Goal: Find specific page/section: Find specific page/section

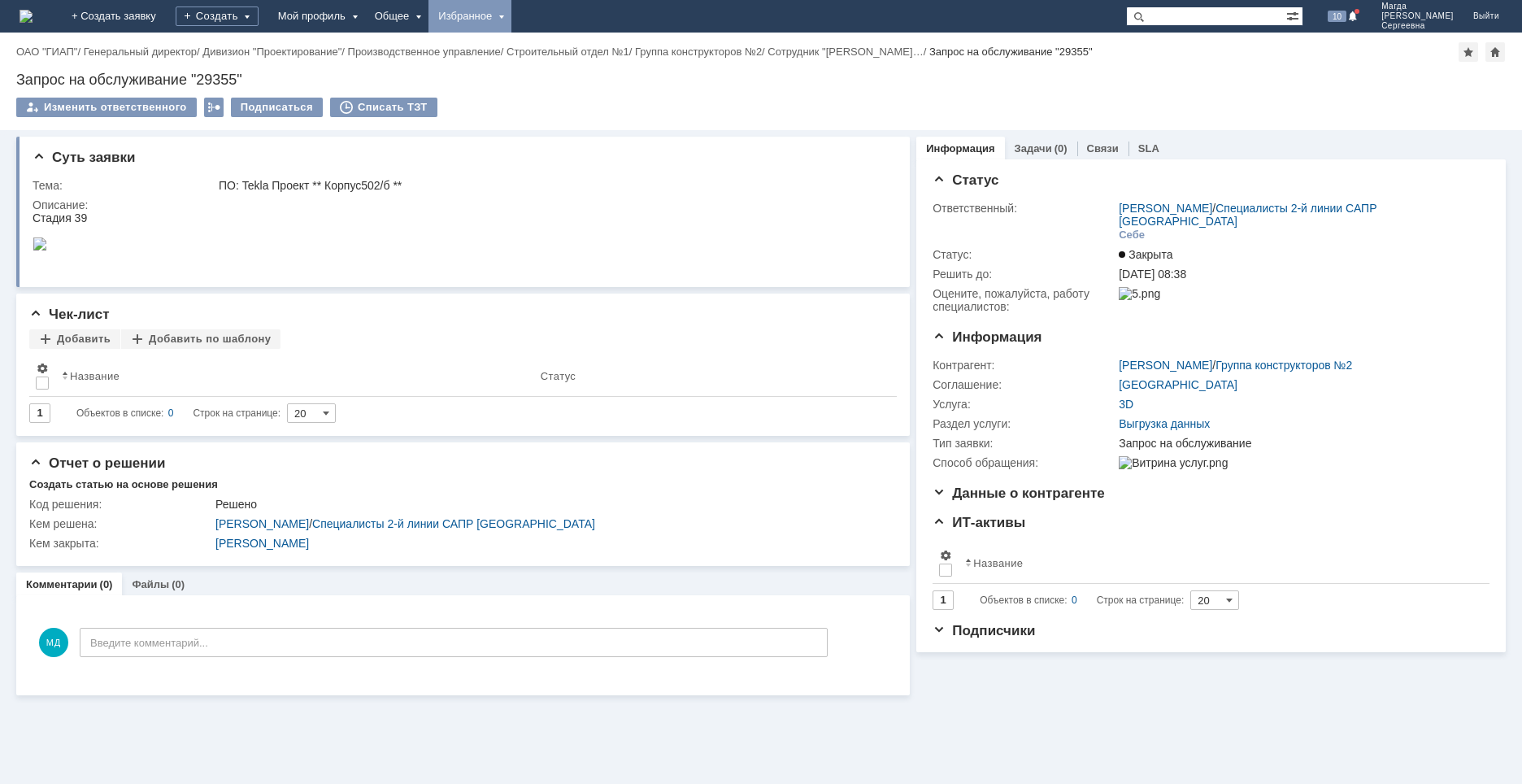
click at [511, 11] on div "Избранное" at bounding box center [469, 16] width 83 height 33
click at [537, 47] on link "Команда "Специалисты 2-й линии САПР [GEOGRAPHIC_DATA]"/Активности" at bounding box center [493, 75] width 124 height 72
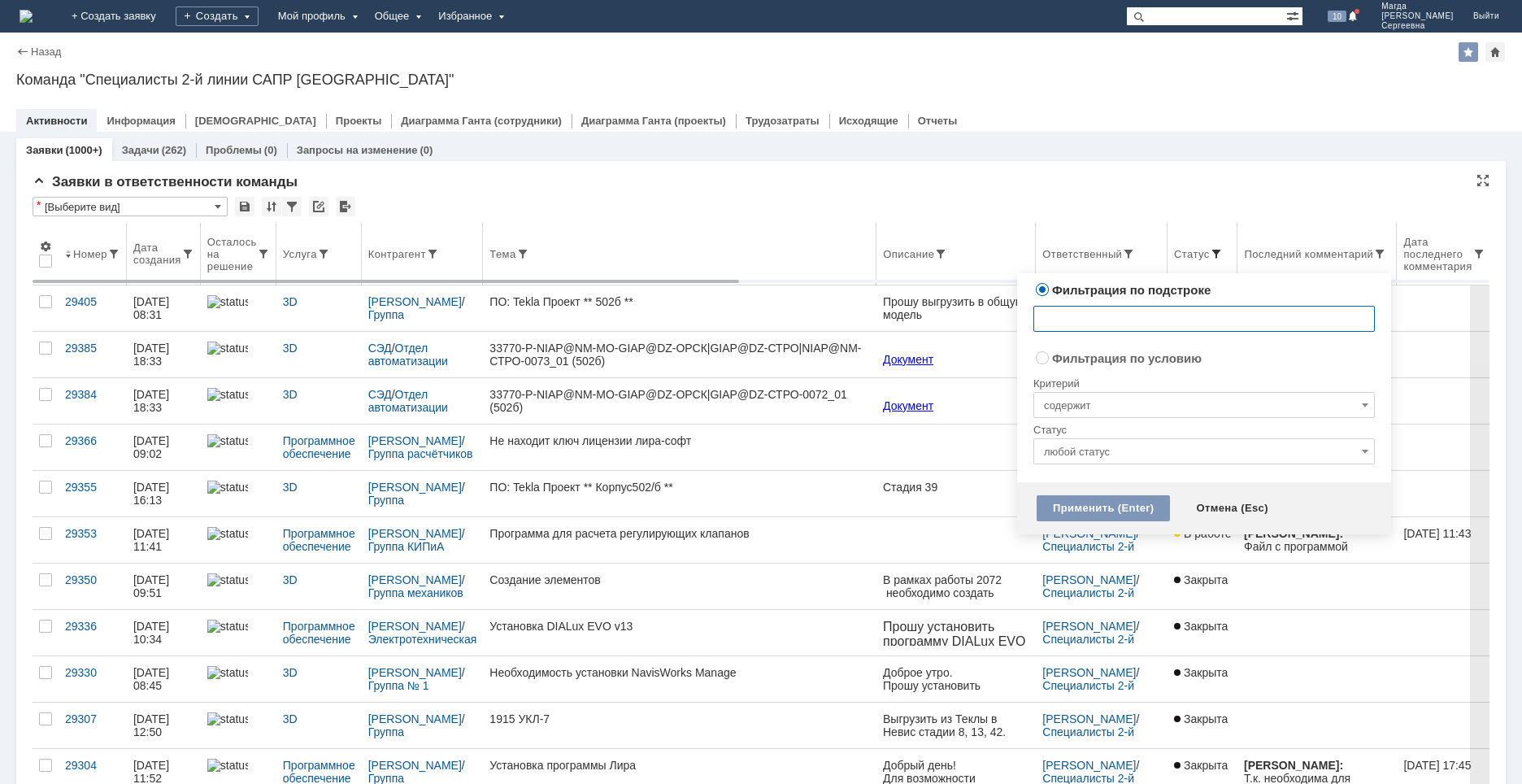
click at [1210, 251] on span at bounding box center [1216, 253] width 13 height 13
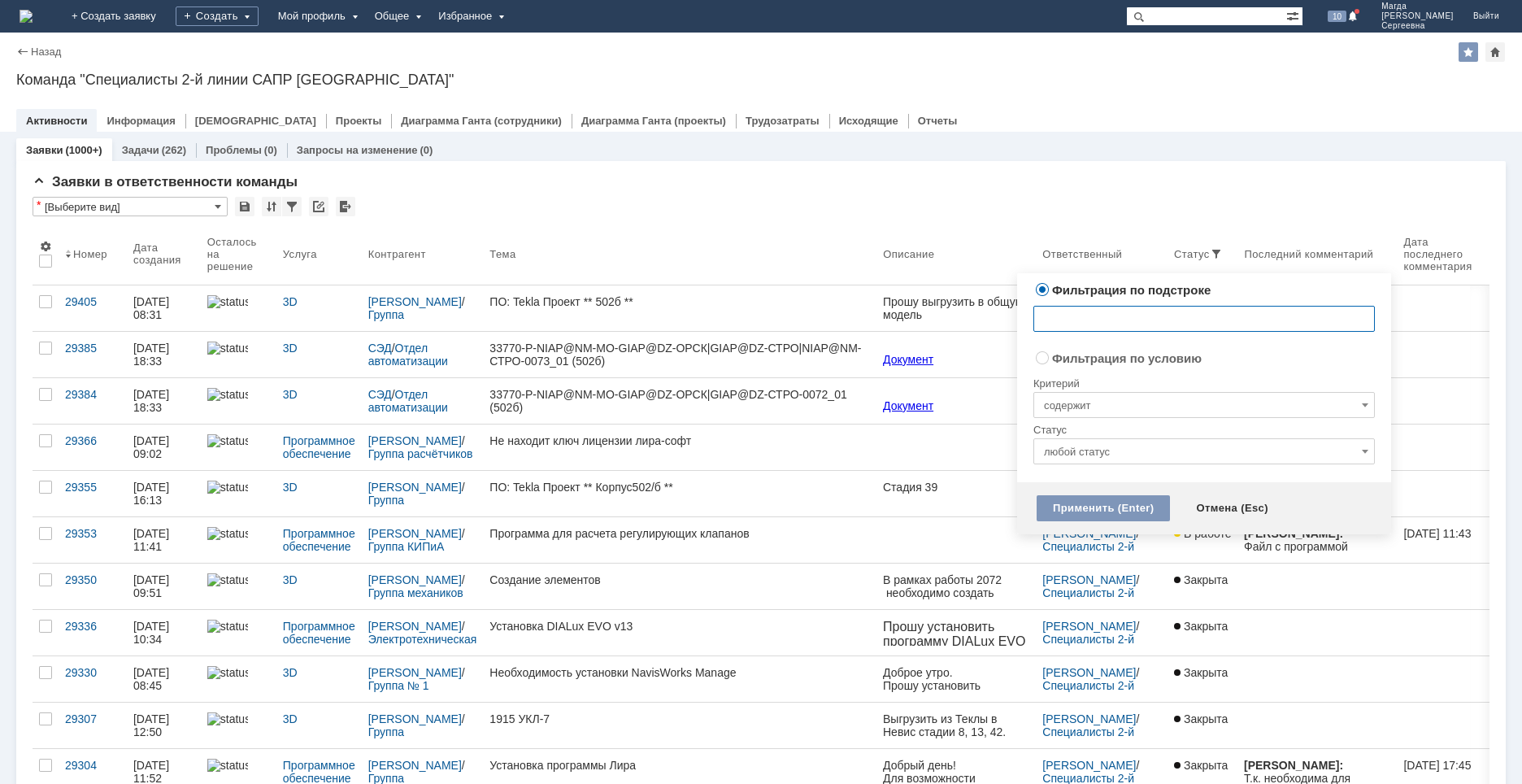
radio input "false"
radio input "true"
click at [1078, 413] on input "содержит" at bounding box center [1204, 404] width 342 height 26
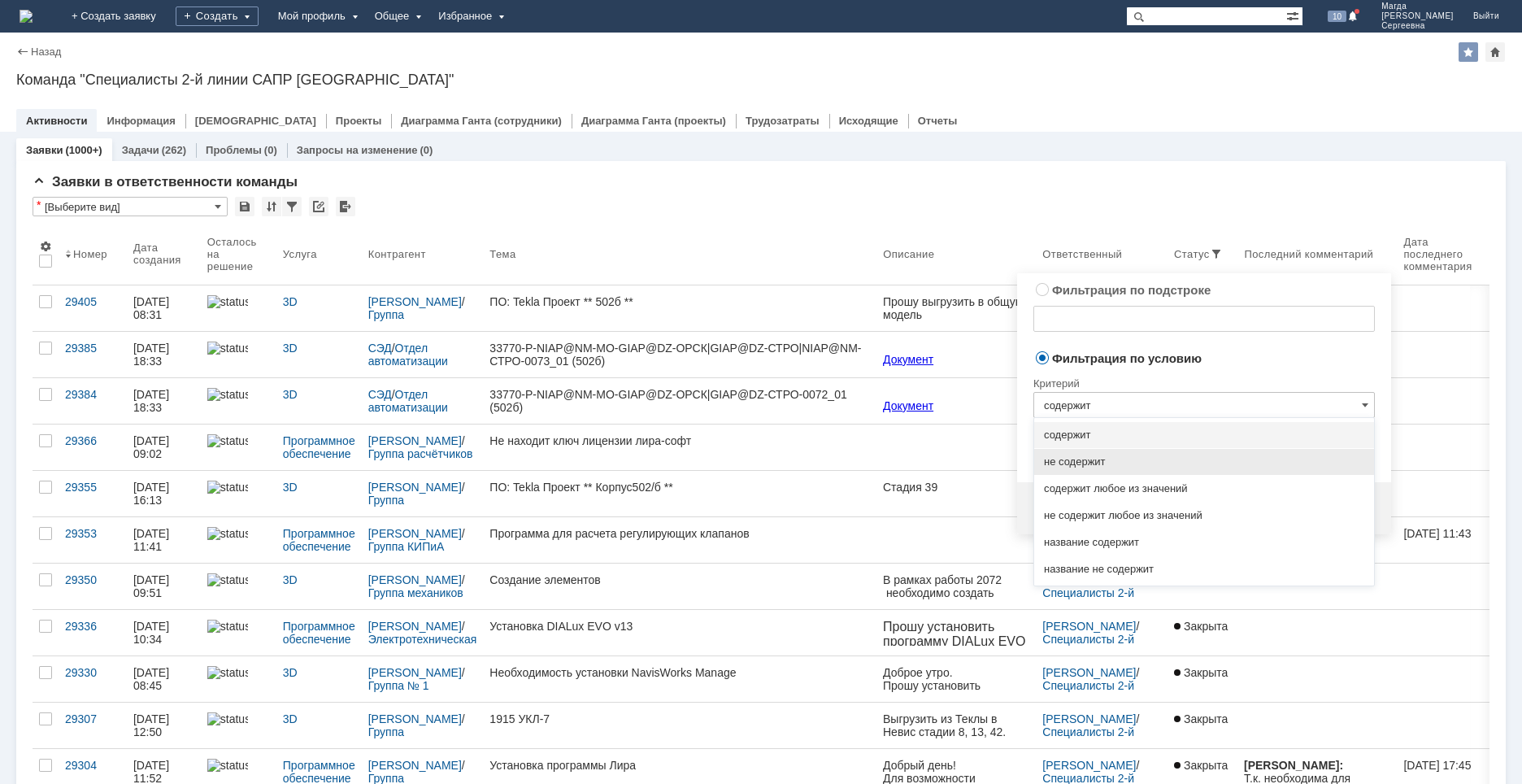
click at [1070, 459] on span "не содержит" at bounding box center [1204, 461] width 320 height 13
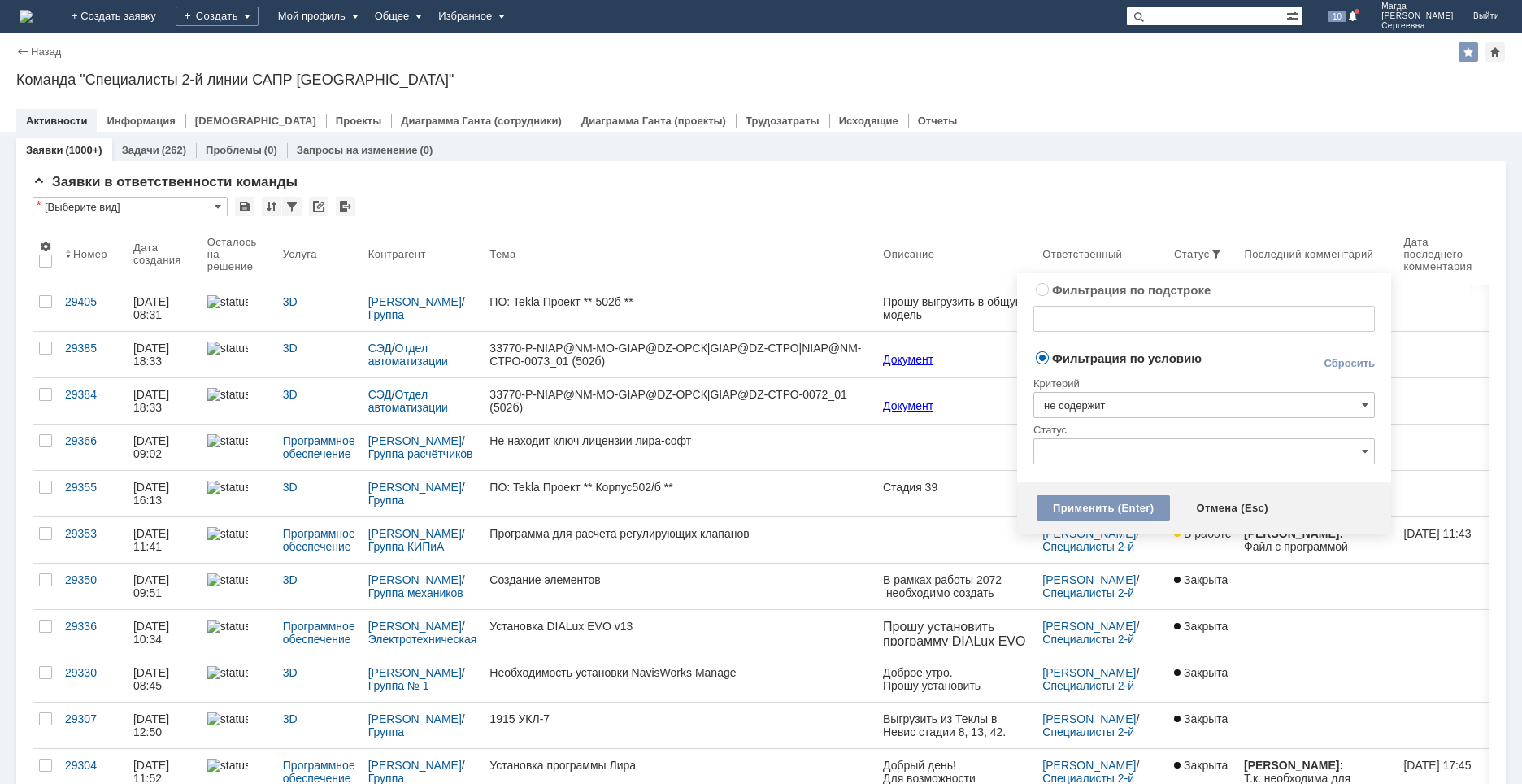
type input "не содержит"
click at [1083, 453] on input "text" at bounding box center [1204, 451] width 342 height 26
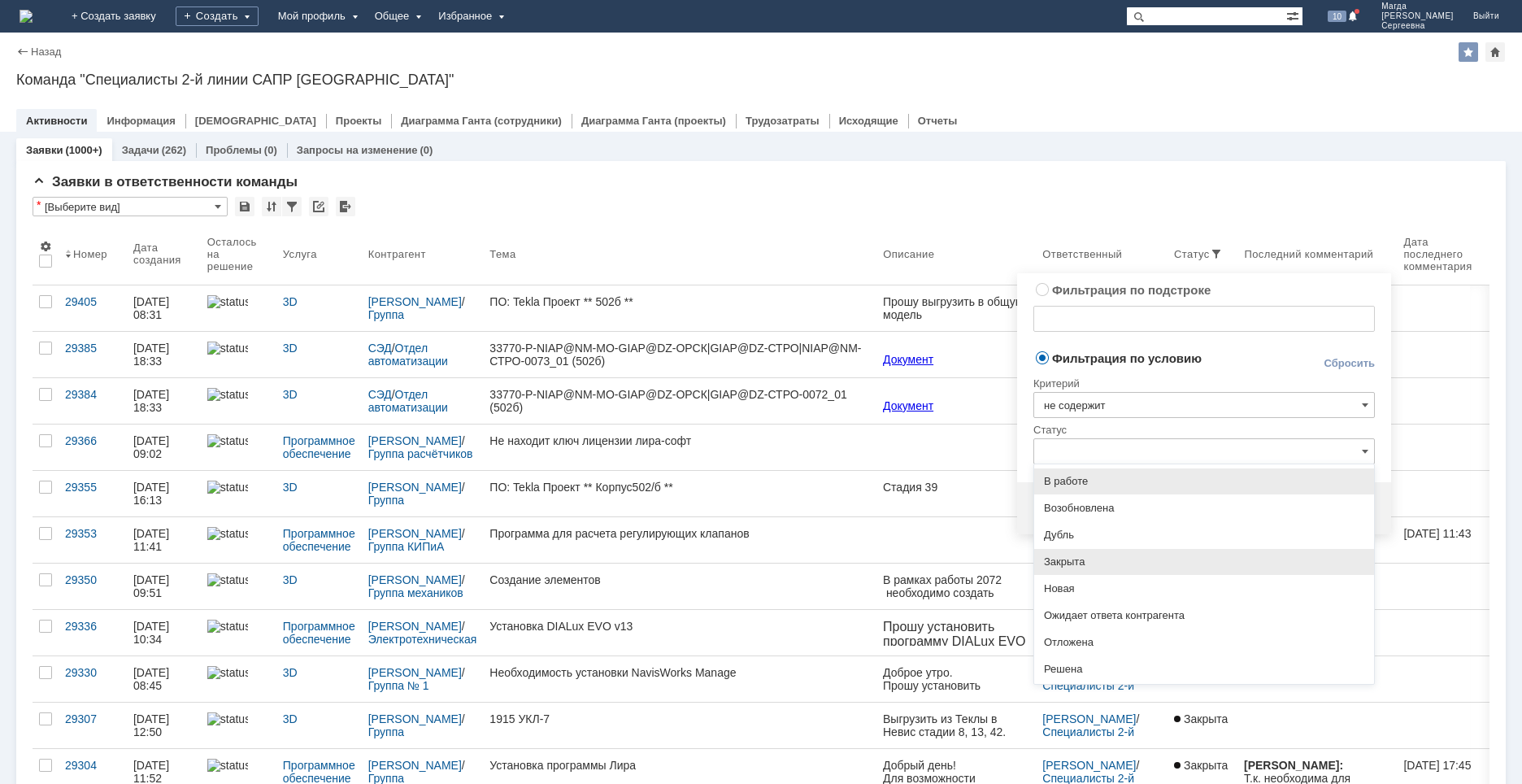
click at [1084, 559] on span "Закрыта" at bounding box center [1204, 561] width 320 height 13
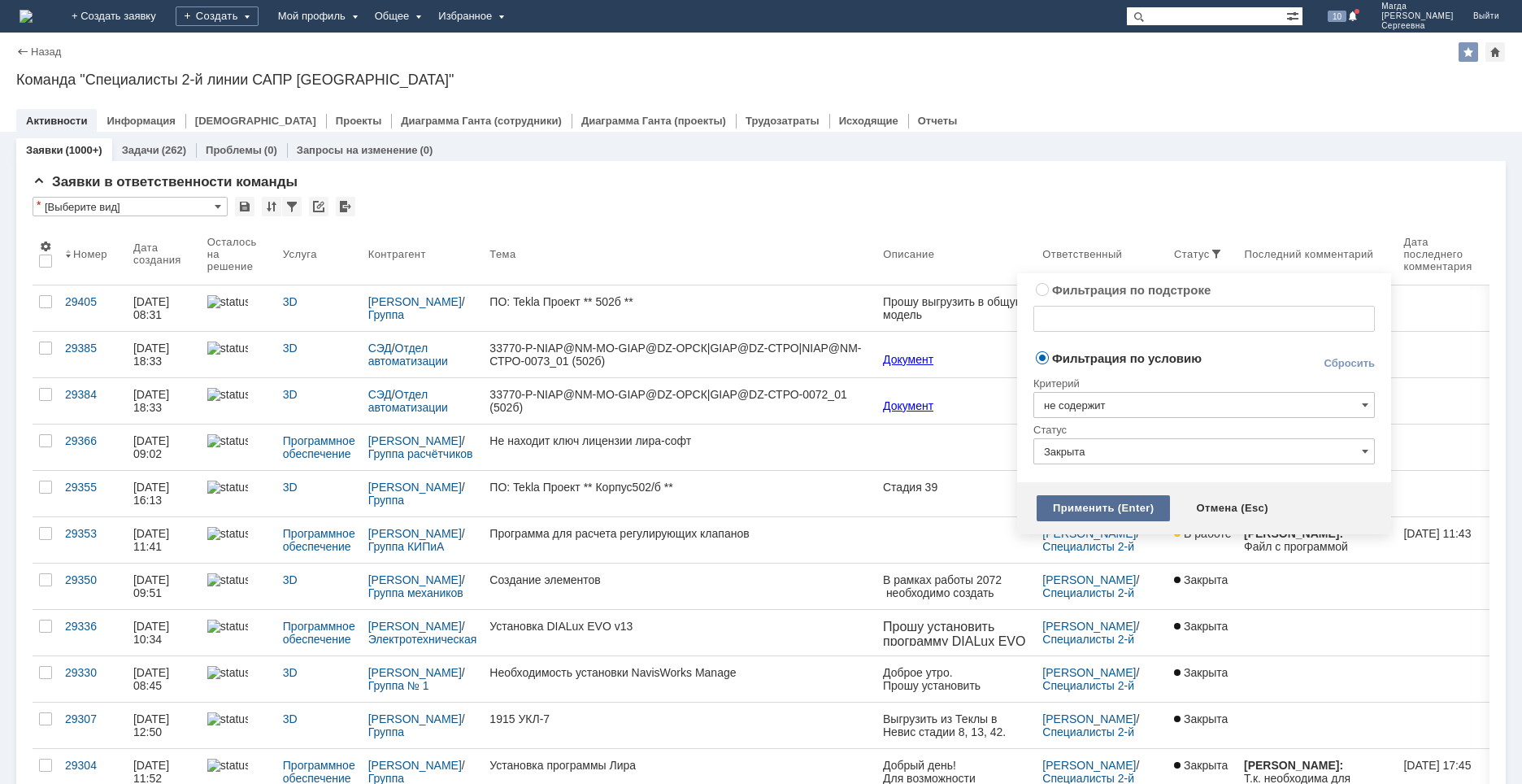
type input "Закрыта"
click at [1081, 509] on div "Применить (Enter)" at bounding box center [1103, 508] width 134 height 26
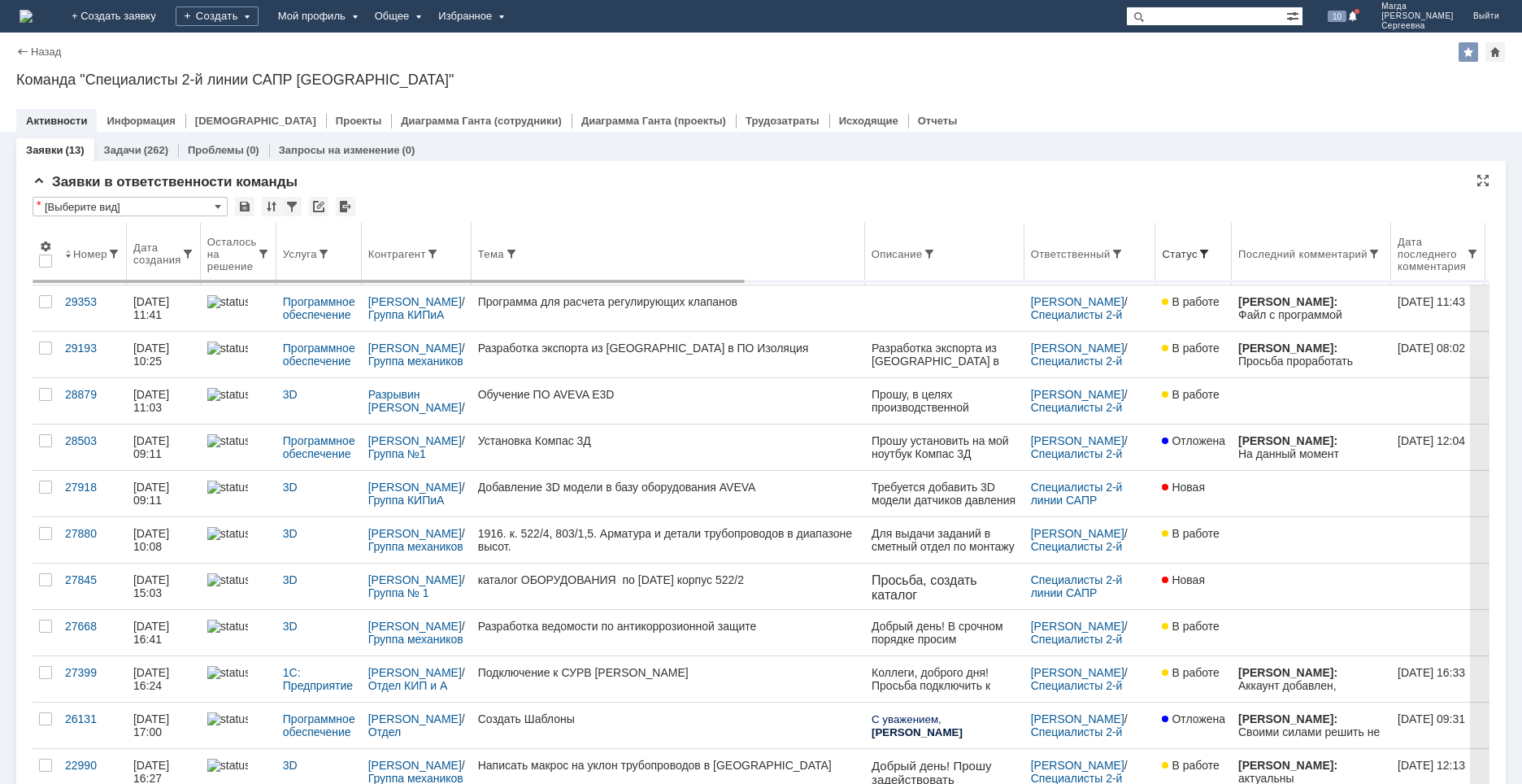
click at [1173, 258] on div "Статус" at bounding box center [1179, 254] width 35 height 12
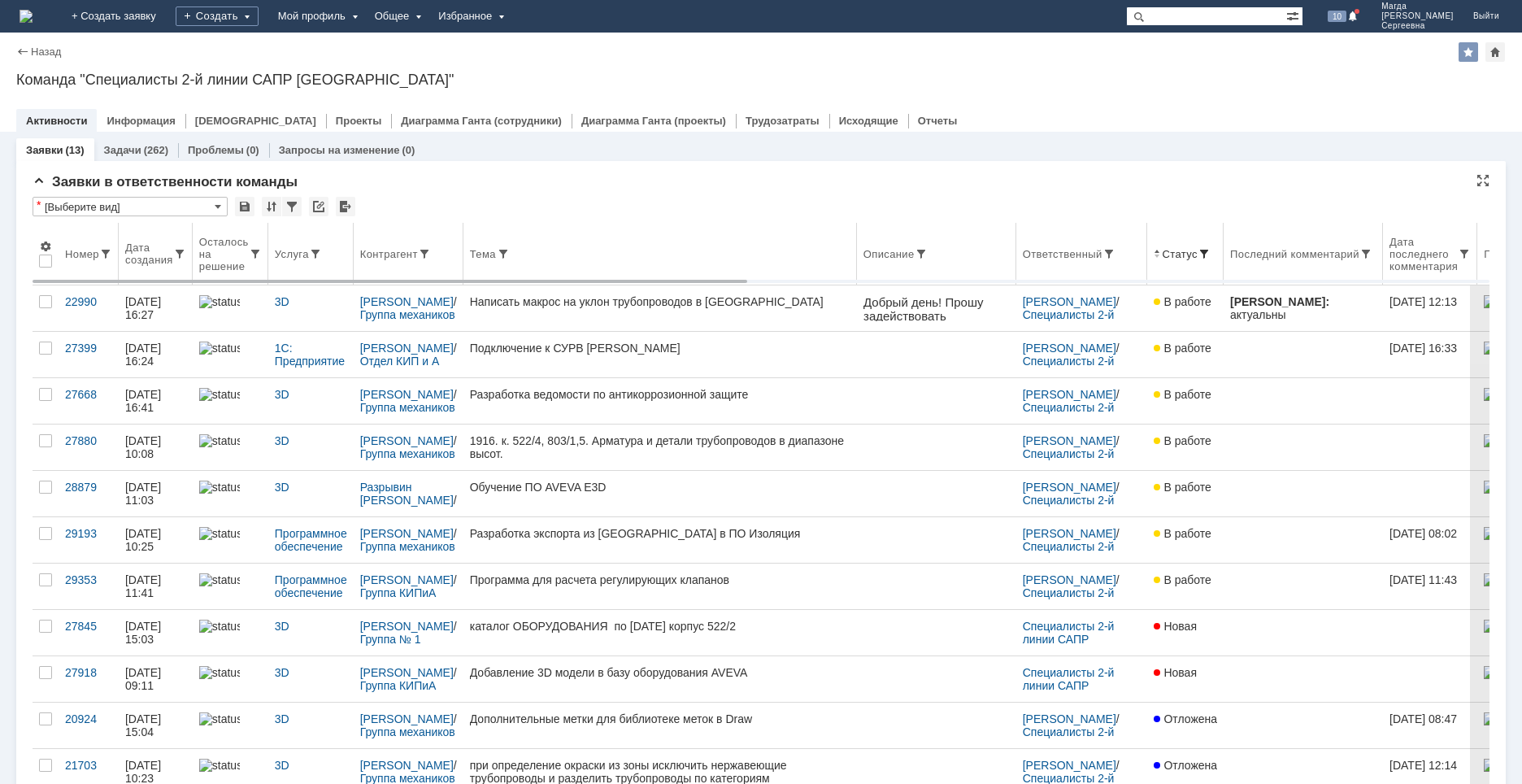
click at [1198, 249] on span at bounding box center [1204, 253] width 13 height 13
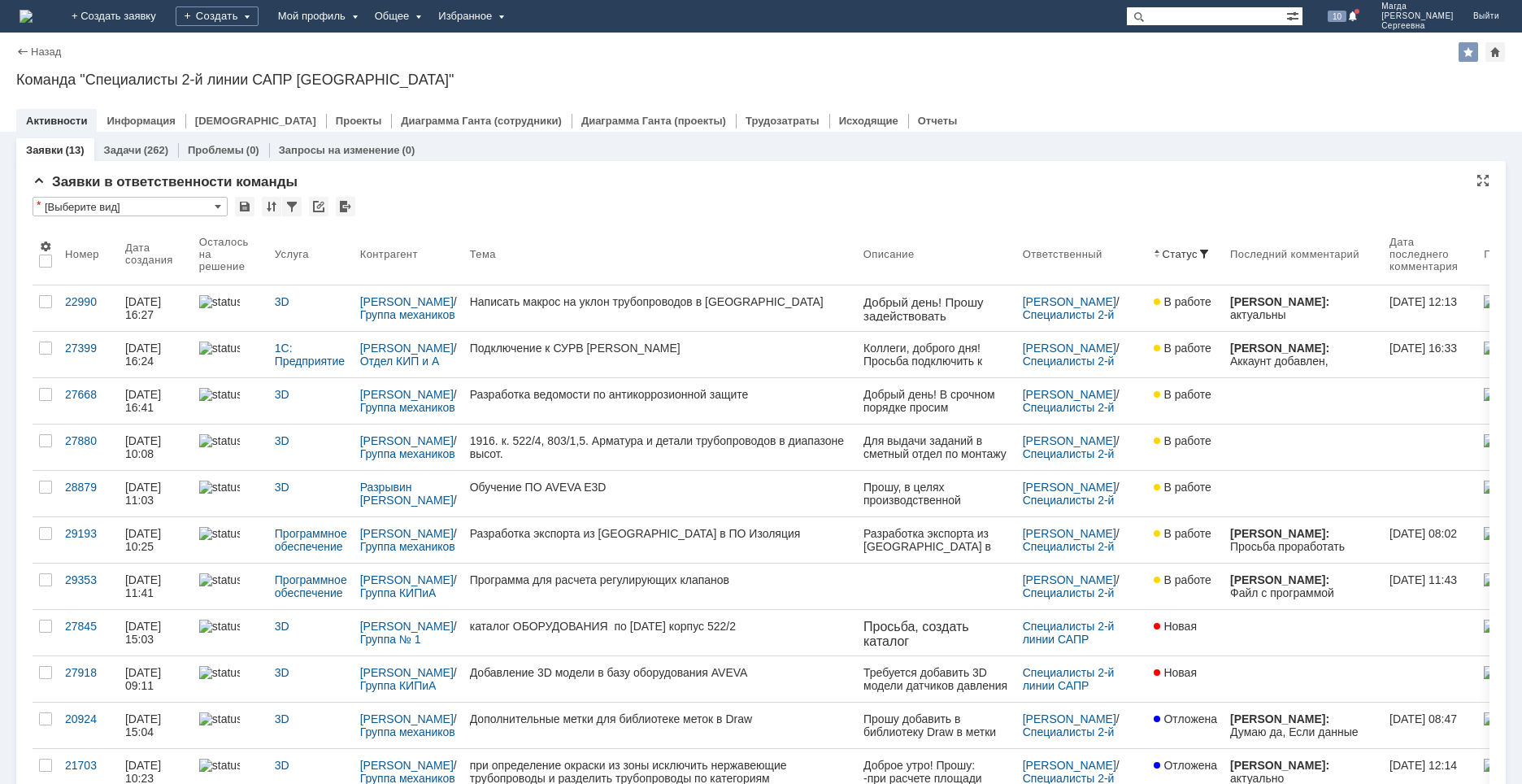
click at [998, 198] on div "* [Выберите вид]" at bounding box center [761, 206] width 1457 height 21
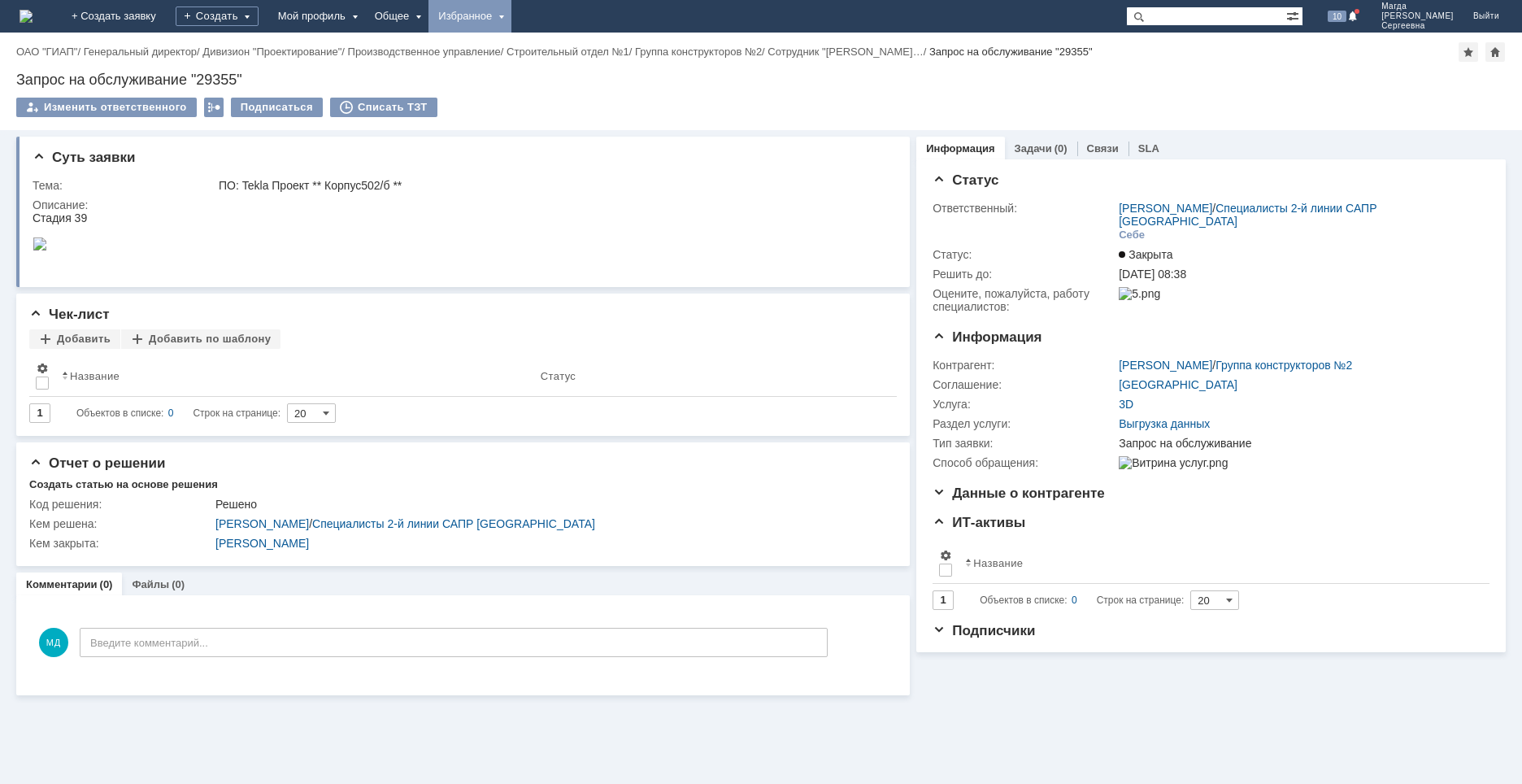
click at [511, 24] on div "Избранное" at bounding box center [469, 16] width 83 height 33
click at [532, 44] on link "Команда "Специалисты 2-й линии САПР [GEOGRAPHIC_DATA]"/Активности" at bounding box center [493, 75] width 124 height 72
